Goal: Register for event/course

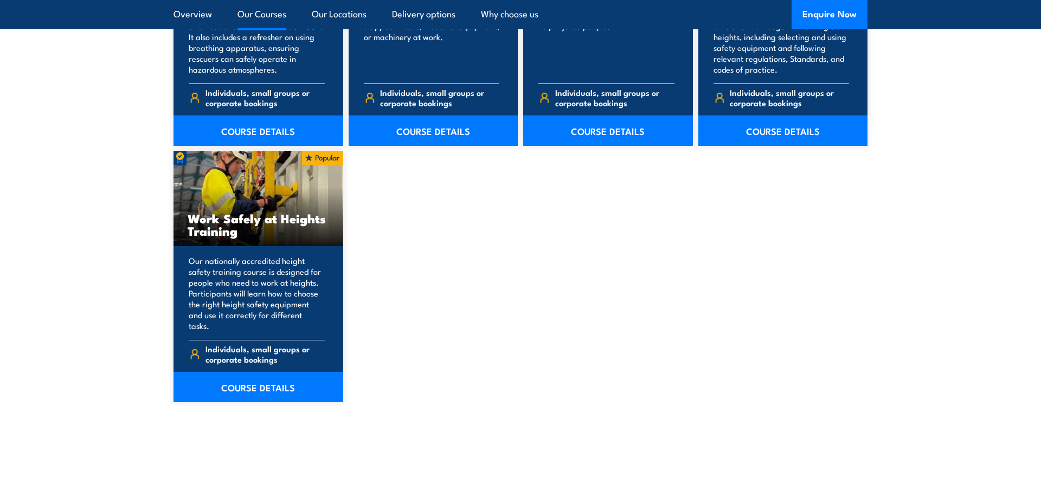
scroll to position [1327, 0]
click at [253, 383] on link "COURSE DETAILS" at bounding box center [258, 386] width 170 height 30
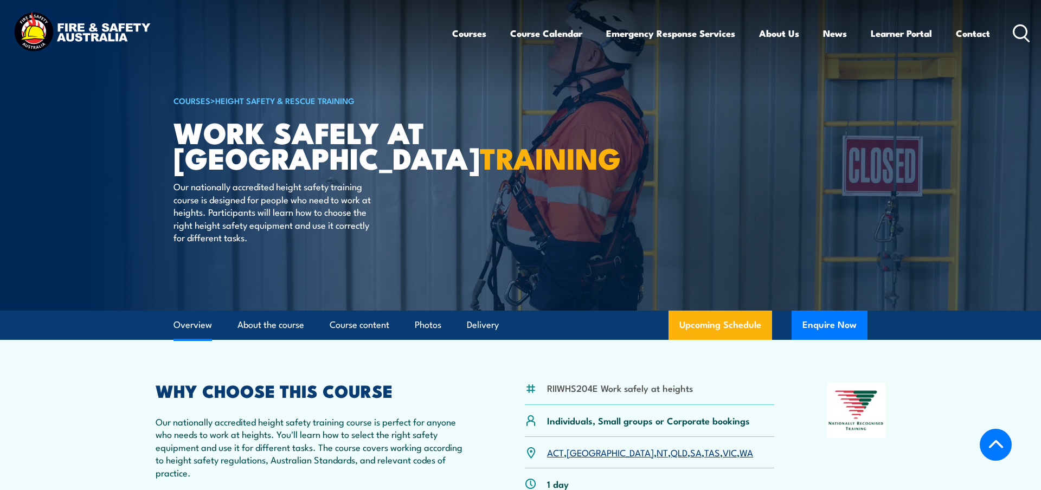
scroll to position [221, 0]
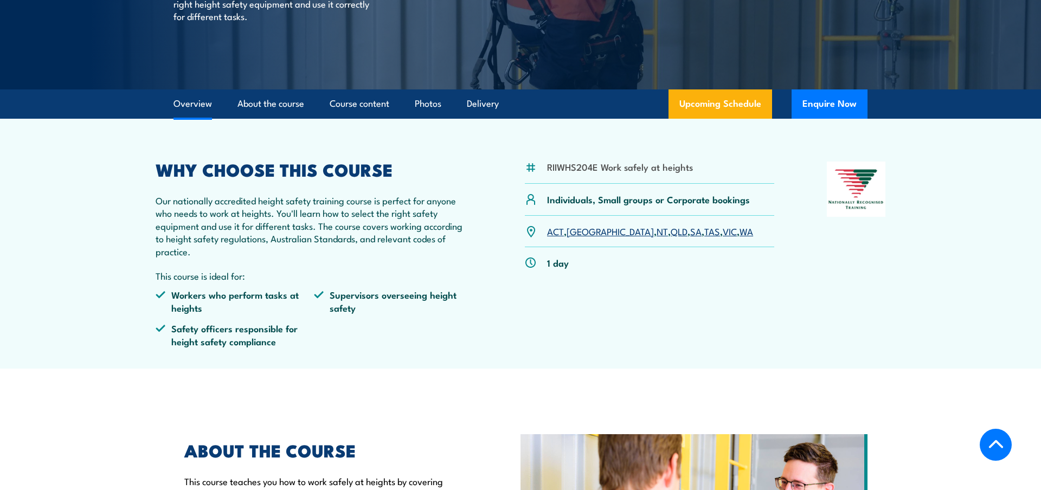
click at [723, 230] on link "VIC" at bounding box center [730, 230] width 14 height 13
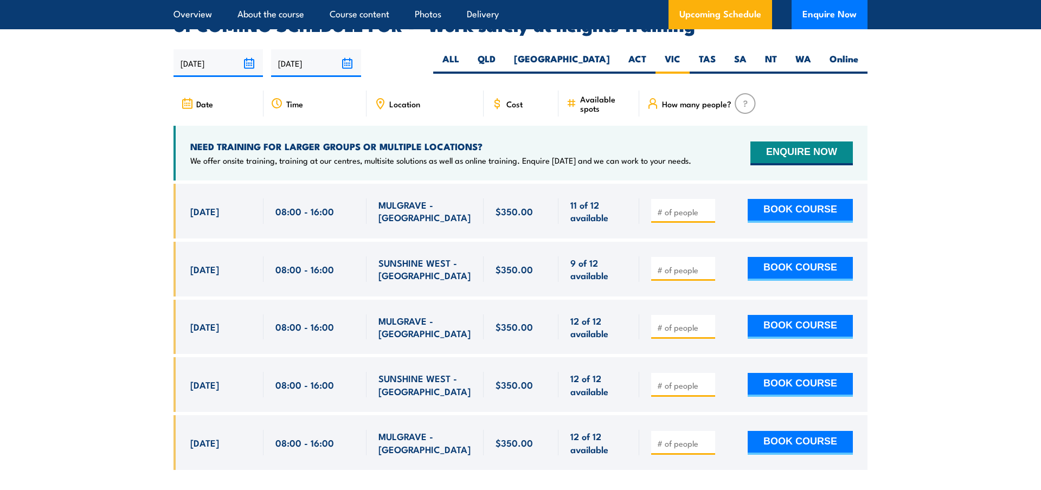
scroll to position [1725, 0]
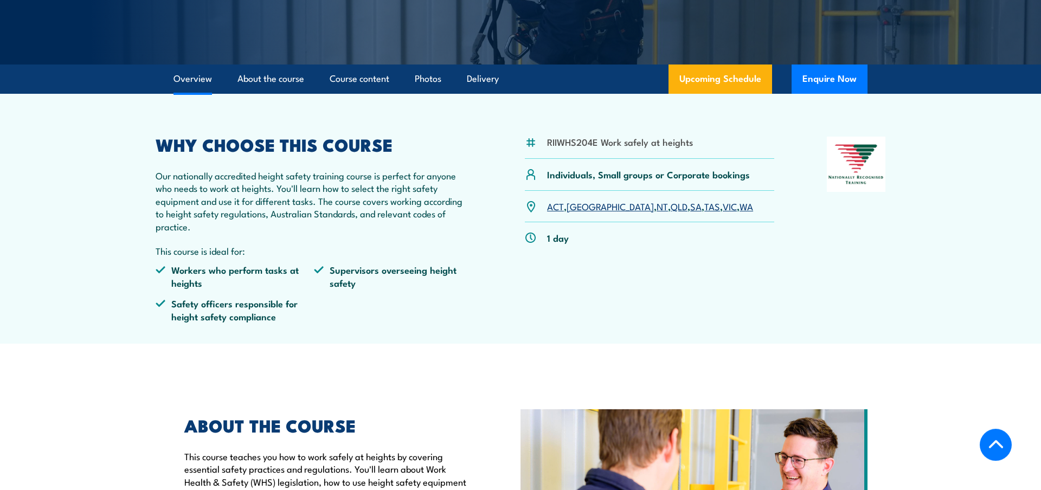
scroll to position [276, 0]
